Goal: Information Seeking & Learning: Check status

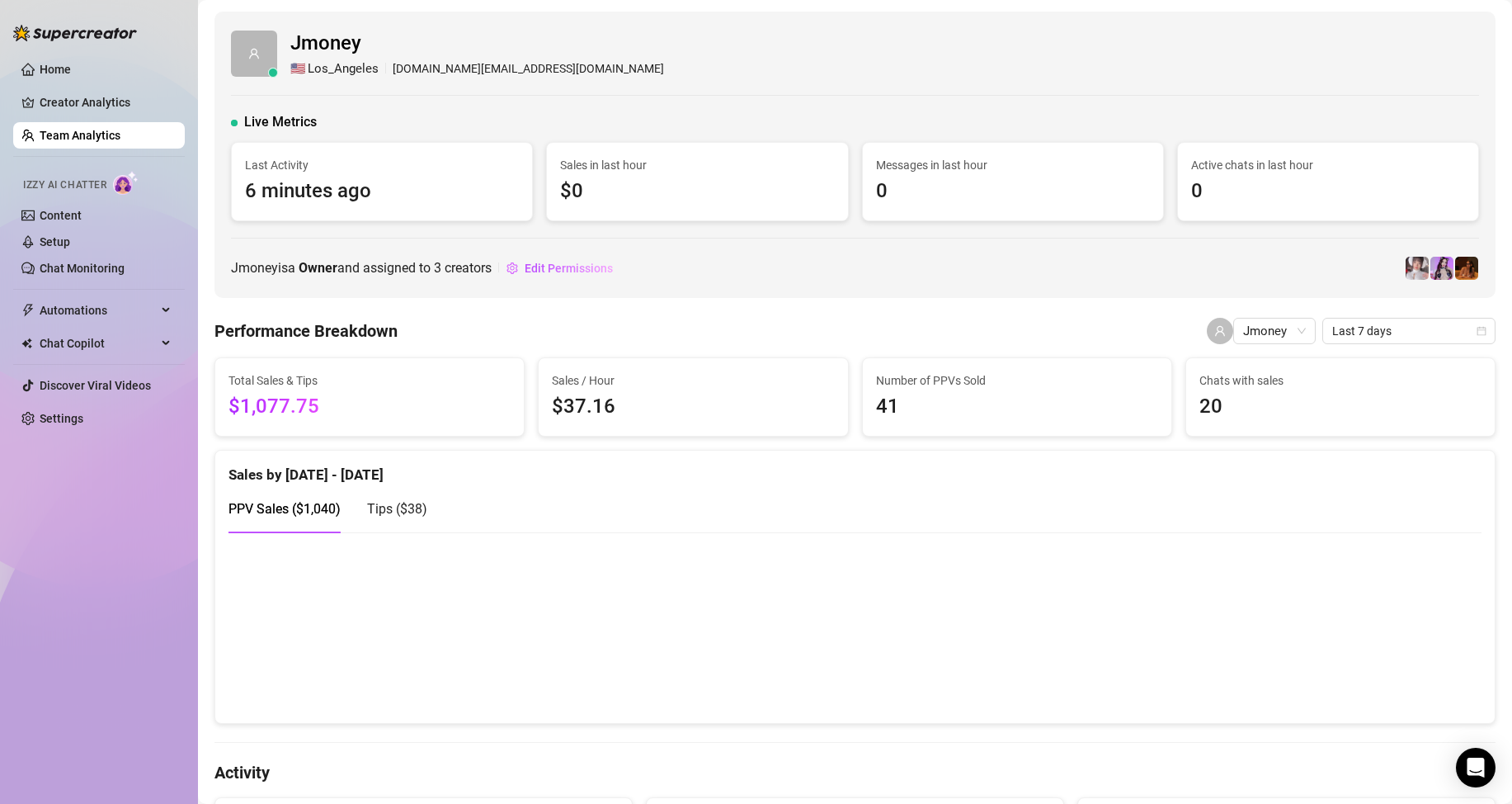
click at [59, 131] on link "Team Analytics" at bounding box center [80, 135] width 81 height 14
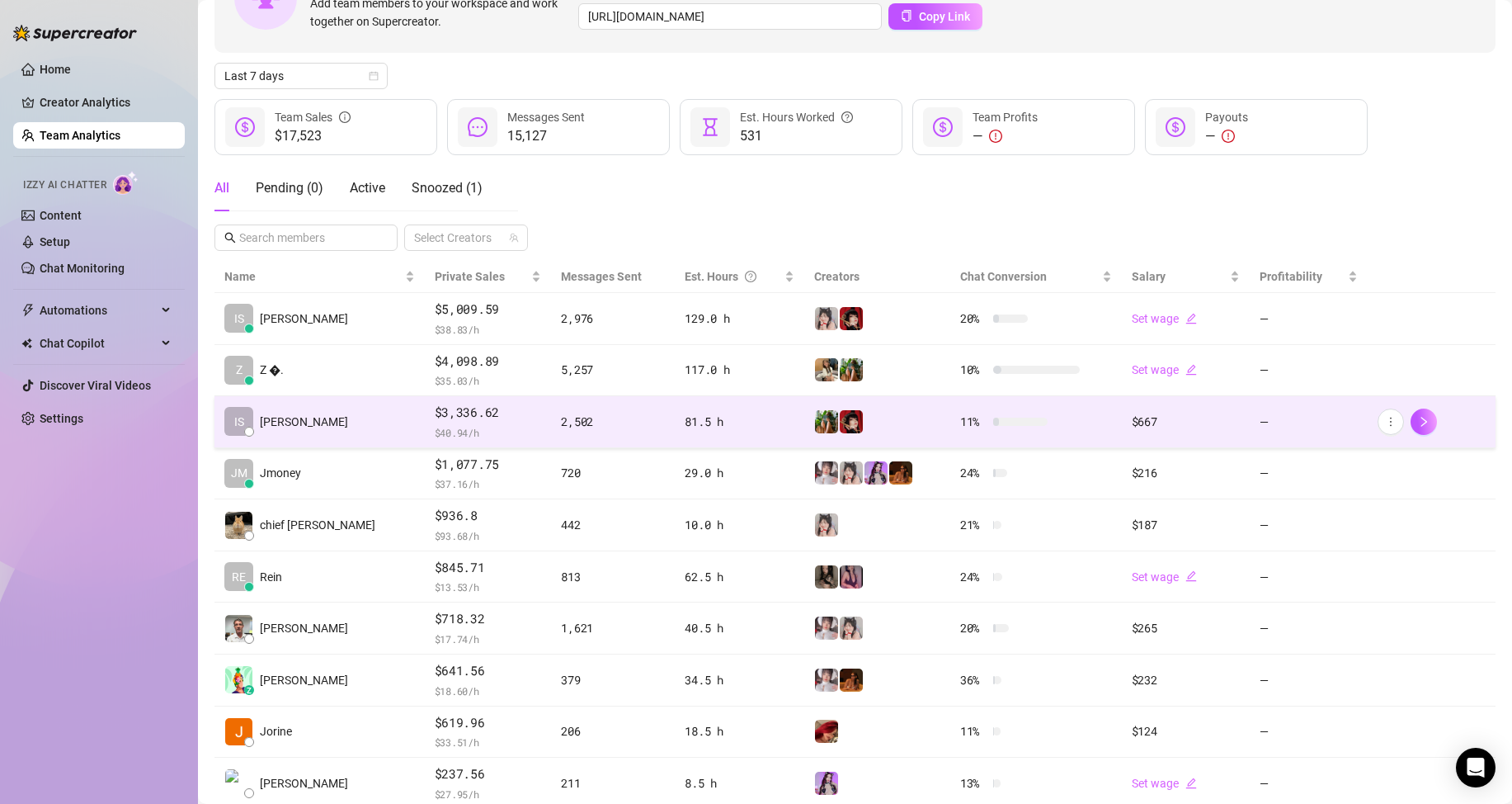
scroll to position [165, 0]
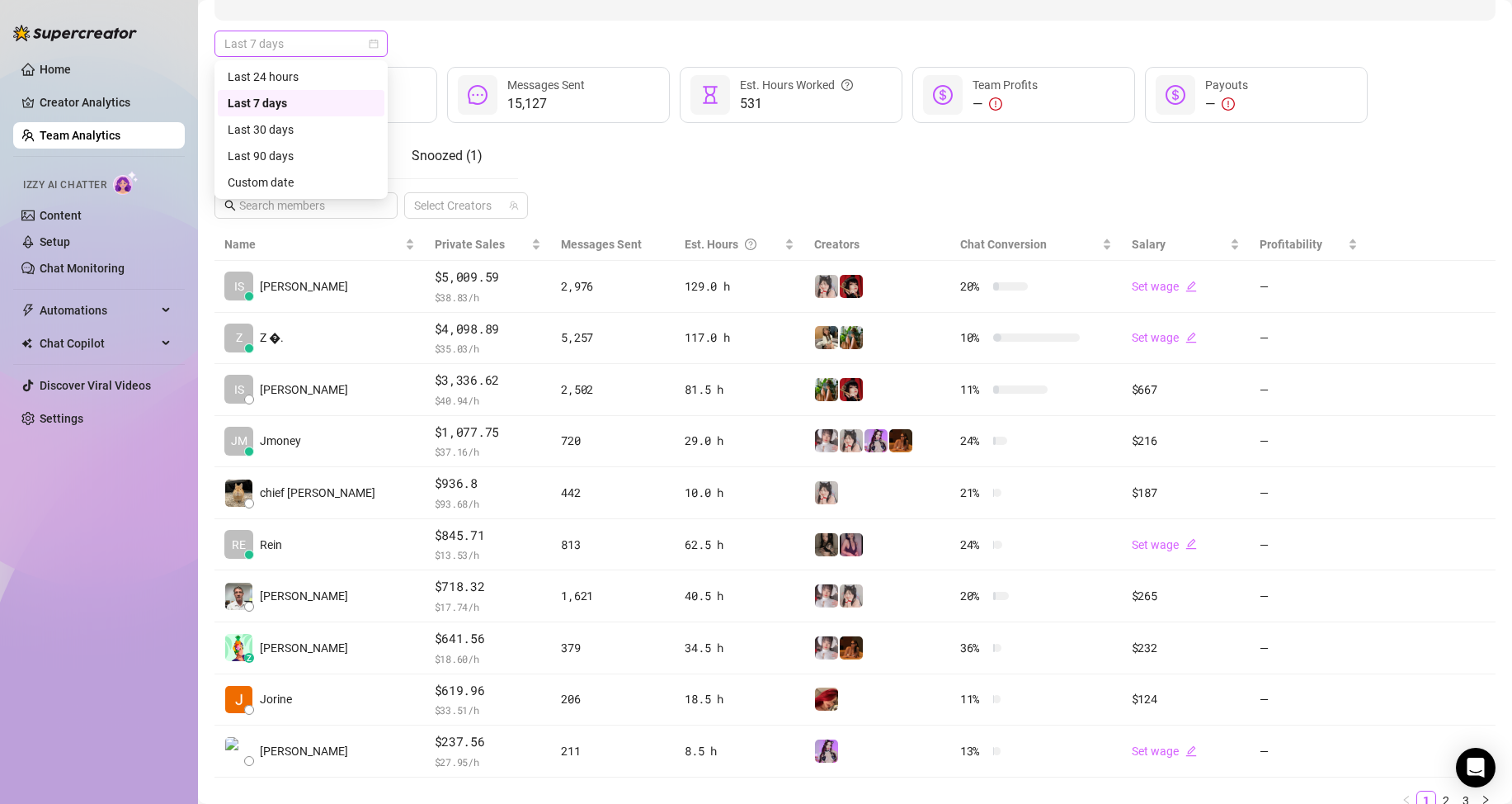
click at [359, 38] on span "Last 7 days" at bounding box center [300, 44] width 153 height 25
drag, startPoint x: 353, startPoint y: 183, endPoint x: 379, endPoint y: 169, distance: 29.5
click at [357, 176] on div "Custom date" at bounding box center [301, 182] width 147 height 18
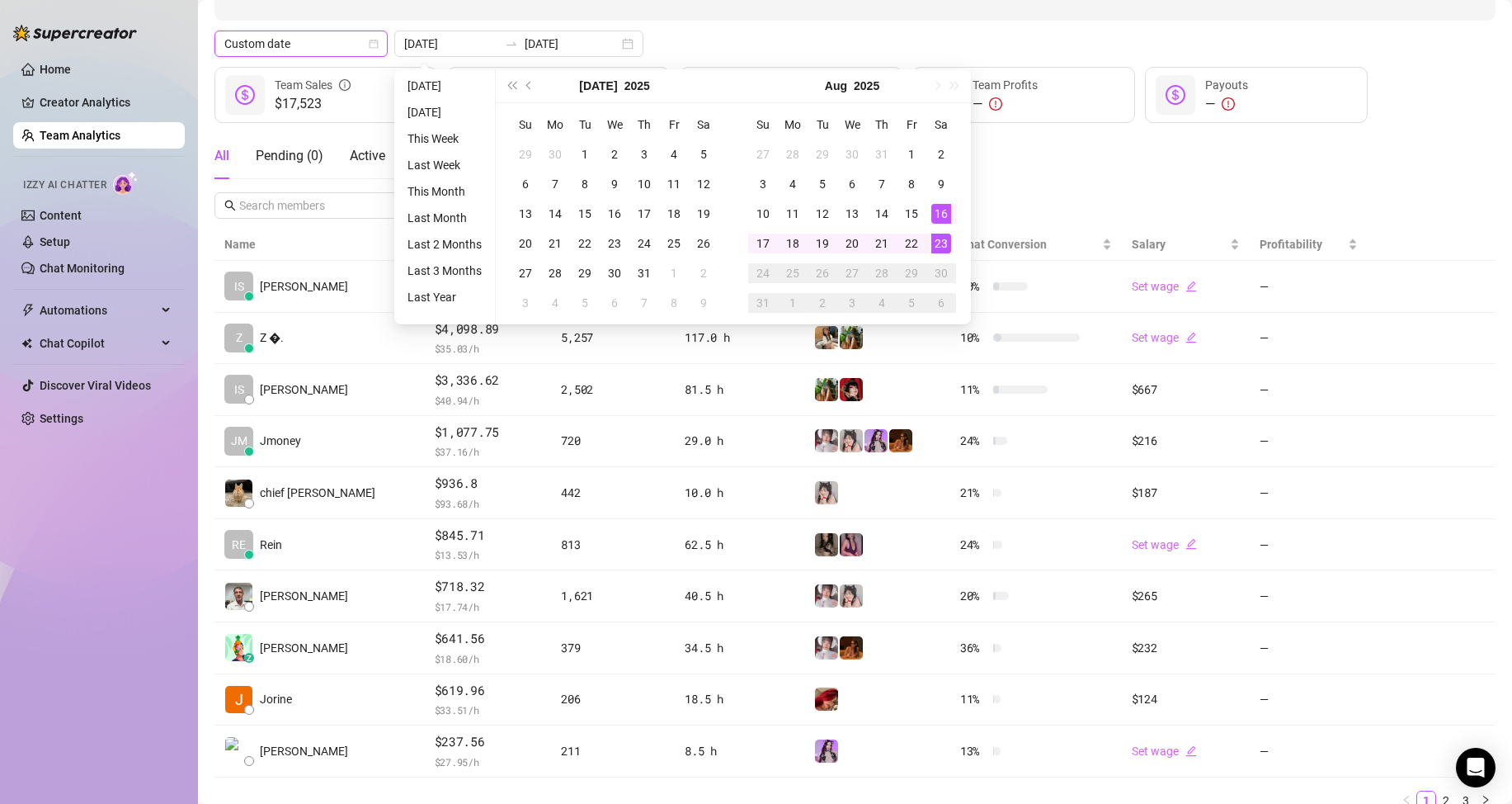
type input "2025-08-16"
click at [946, 220] on div "16" at bounding box center [941, 214] width 20 height 20
click at [935, 242] on div "23" at bounding box center [941, 243] width 20 height 20
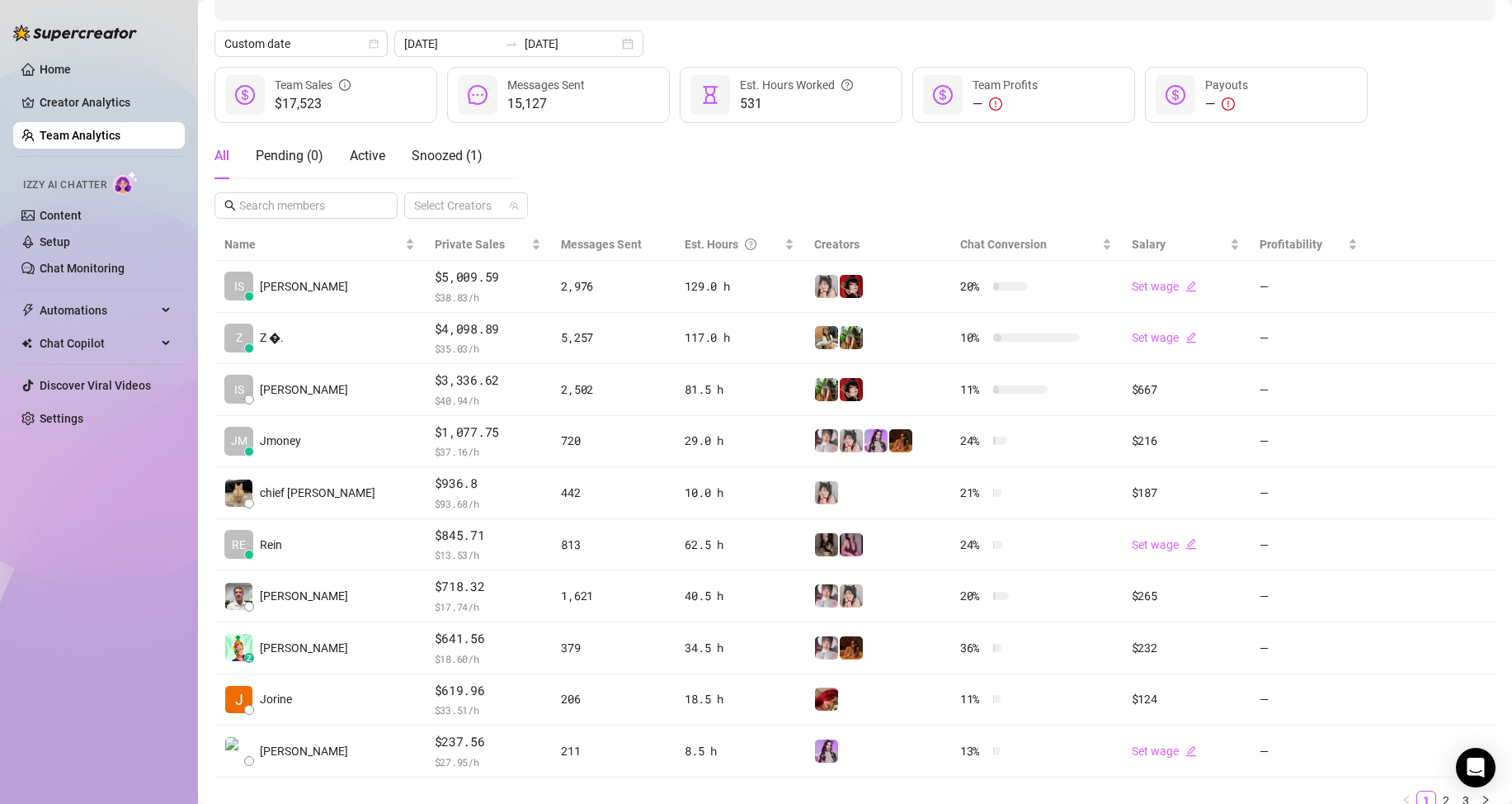
click at [1229, 177] on div "All Pending ( 0 ) Active Snoozed ( 1 ) Select Creators" at bounding box center [854, 175] width 1281 height 86
click at [76, 141] on link "Team Analytics" at bounding box center [80, 135] width 81 height 14
click at [121, 139] on link "Team Analytics" at bounding box center [80, 135] width 81 height 14
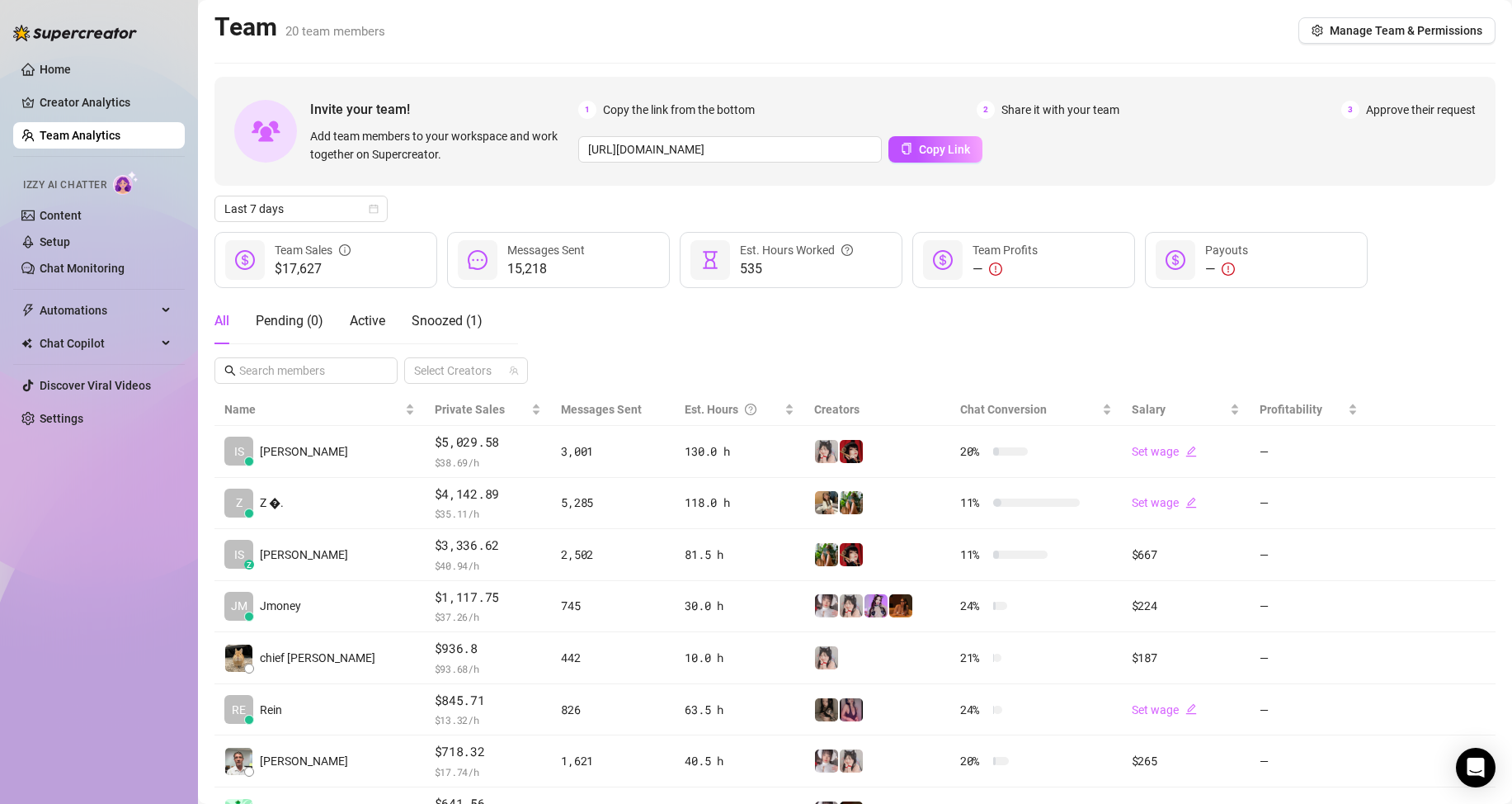
click at [763, 338] on div "All Pending ( 0 ) Active Snoozed ( 1 ) Select Creators" at bounding box center [854, 340] width 1281 height 86
